Goal: Task Accomplishment & Management: Manage account settings

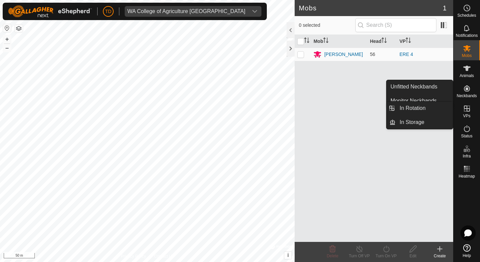
drag, startPoint x: 460, startPoint y: 108, endPoint x: 466, endPoint y: 108, distance: 5.7
click at [460, 108] on div "VPs" at bounding box center [467, 111] width 27 height 20
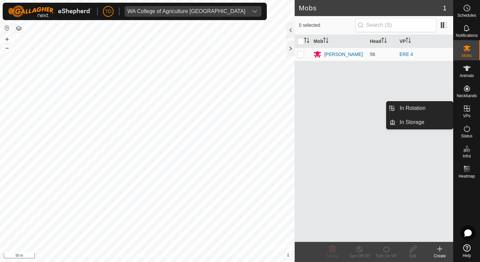
click at [467, 109] on icon at bounding box center [467, 109] width 6 height 6
click at [438, 108] on link "In Rotation" at bounding box center [424, 108] width 57 height 13
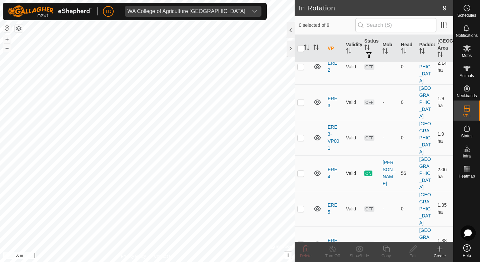
scroll to position [67, 0]
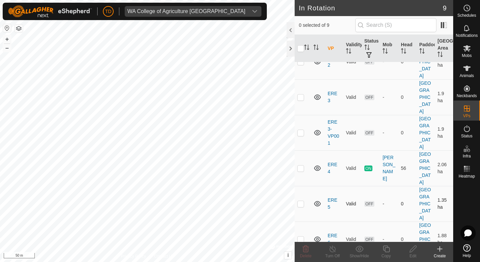
click at [303, 201] on p-checkbox at bounding box center [301, 203] width 7 height 5
checkbox input "true"
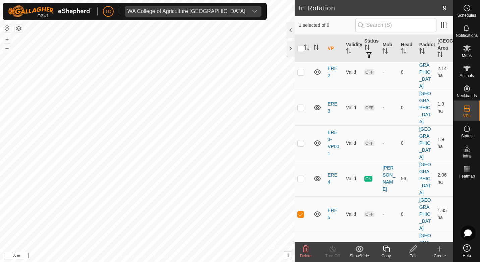
click at [298, 247] on p-checkbox at bounding box center [301, 249] width 7 height 5
checkbox input "true"
click at [303, 212] on p-checkbox at bounding box center [301, 214] width 7 height 5
checkbox input "false"
click at [302, 247] on p-checkbox at bounding box center [301, 249] width 7 height 5
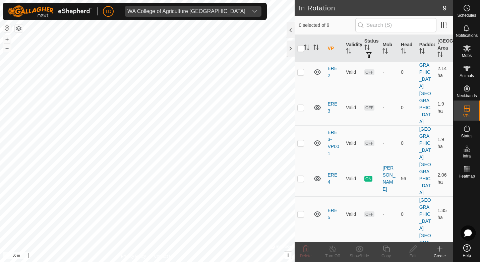
click at [302, 247] on p-checkbox at bounding box center [301, 249] width 7 height 5
checkbox input "true"
click at [301, 212] on p-checkbox at bounding box center [301, 214] width 7 height 5
checkbox input "true"
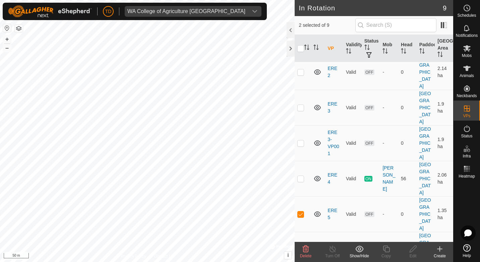
checkbox input "true"
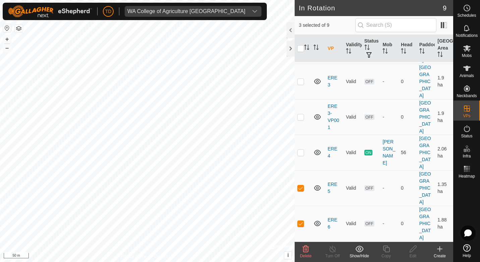
scroll to position [90, 0]
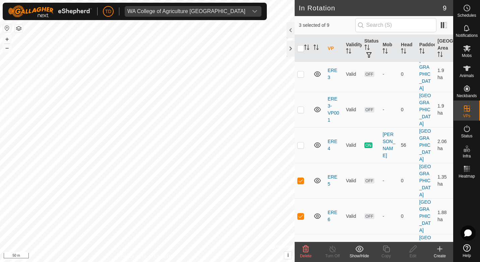
checkbox input "true"
click at [300, 178] on p-checkbox at bounding box center [301, 180] width 7 height 5
checkbox input "false"
click at [297, 199] on td at bounding box center [303, 217] width 16 height 36
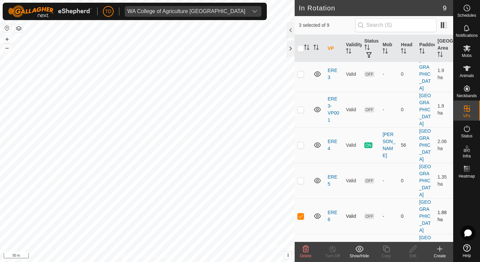
checkbox input "false"
click at [299, 249] on p-checkbox at bounding box center [301, 251] width 7 height 5
checkbox input "false"
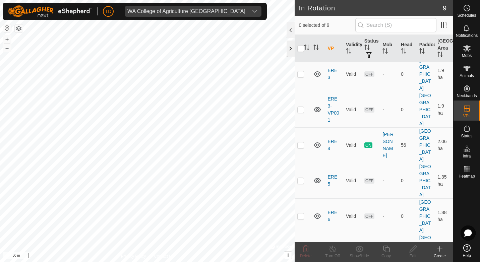
click at [294, 49] on div at bounding box center [291, 49] width 8 height 16
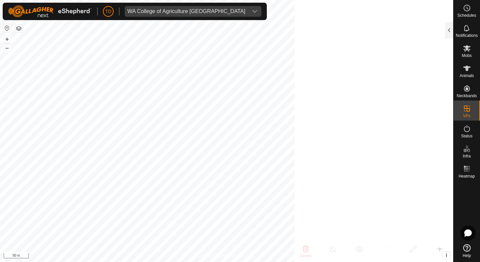
scroll to position [271, 0]
